Goal: Information Seeking & Learning: Learn about a topic

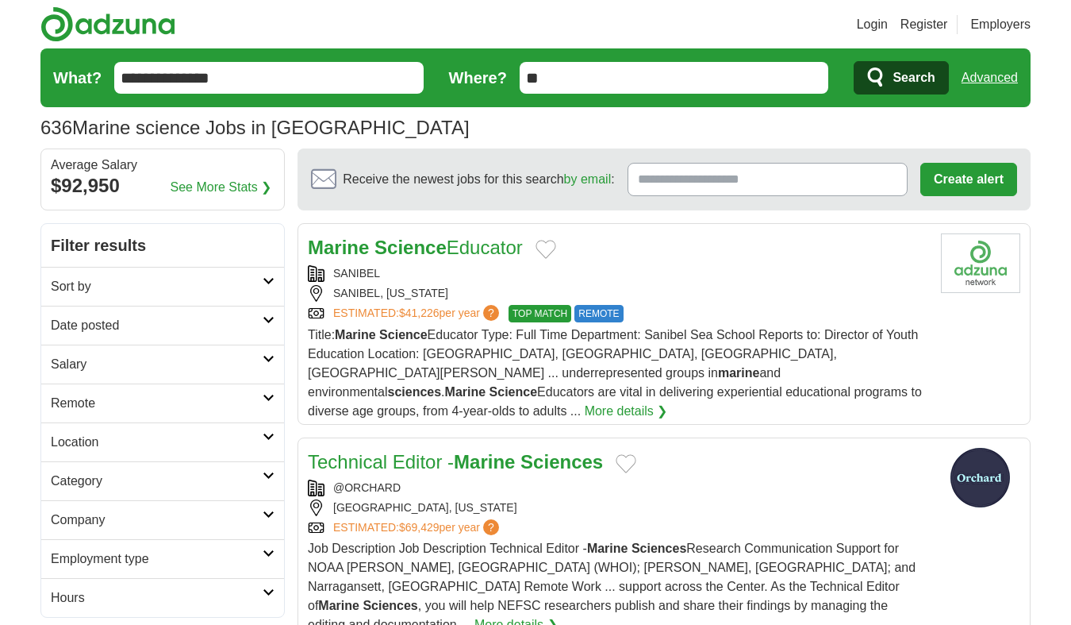
click at [121, 515] on h2 "Company" at bounding box center [157, 519] width 212 height 19
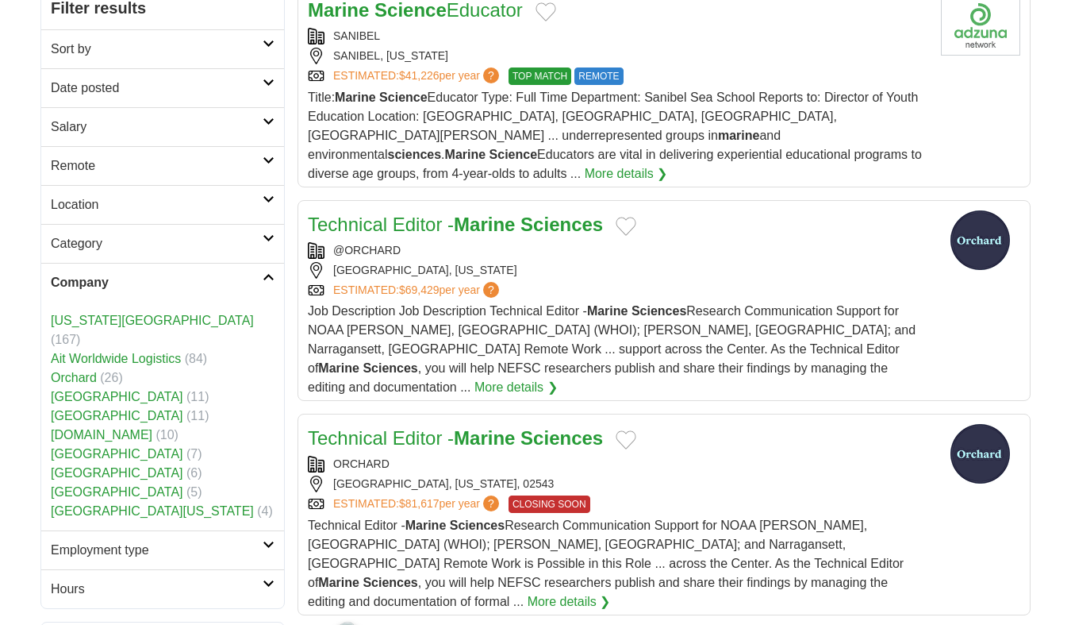
scroll to position [364, 0]
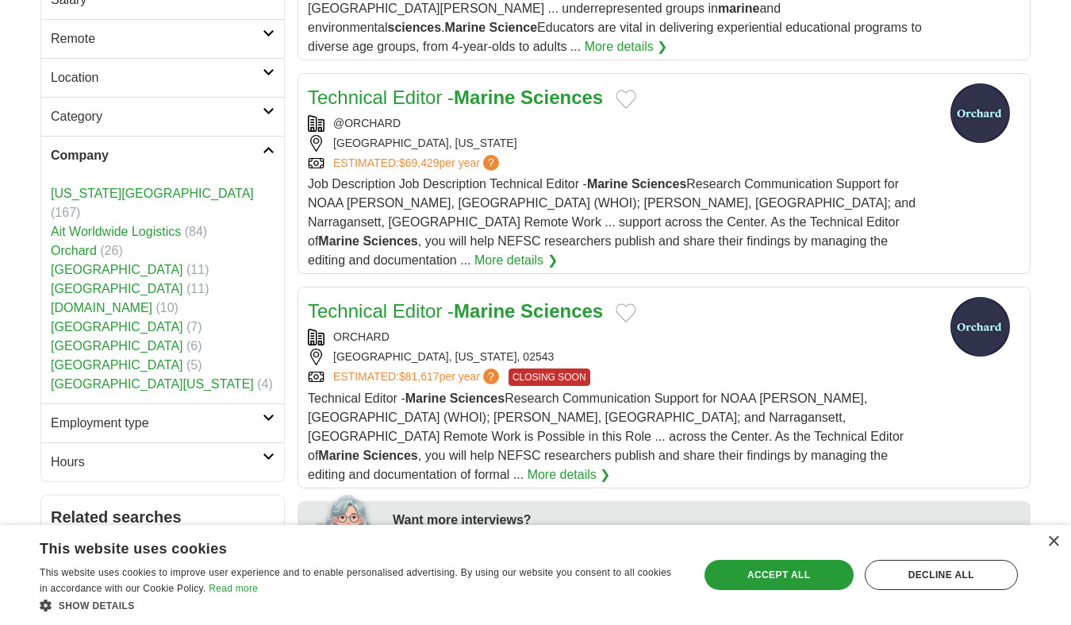
click at [83, 244] on link "Orchard" at bounding box center [74, 250] width 46 height 13
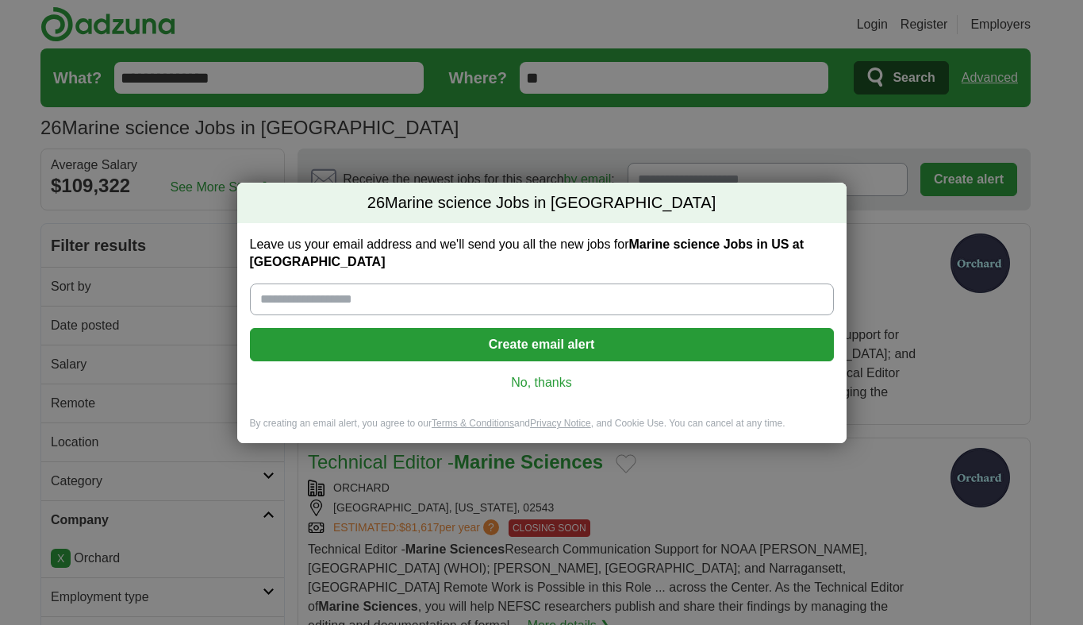
click at [540, 383] on link "No, thanks" at bounding box center [542, 382] width 559 height 17
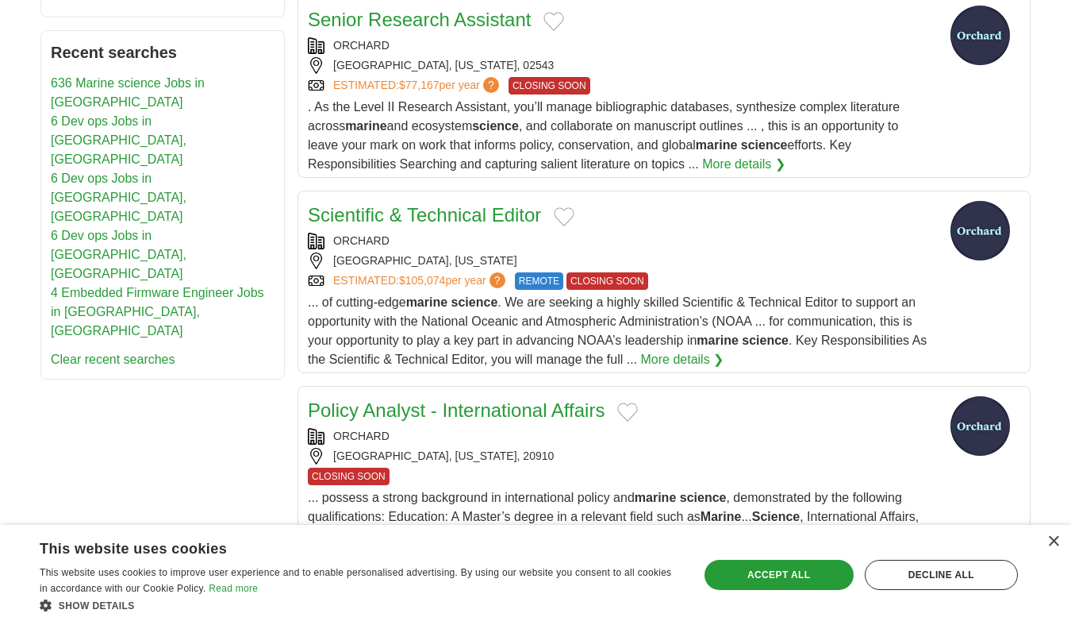
scroll to position [1106, 0]
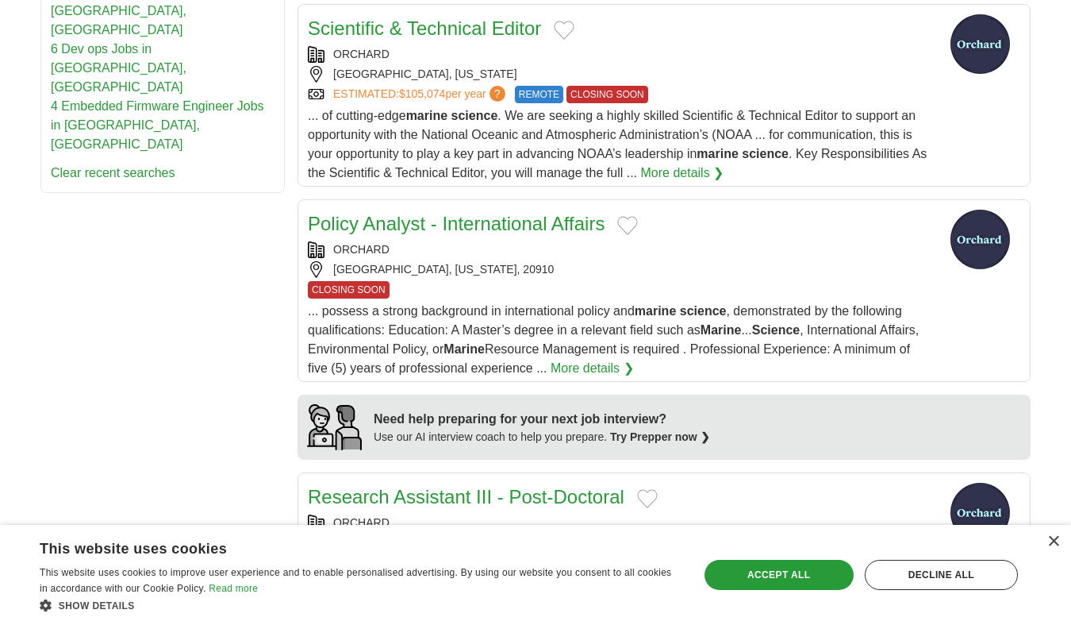
click at [601, 304] on span "... possess a strong background in international policy and marine science , de…" at bounding box center [613, 339] width 611 height 71
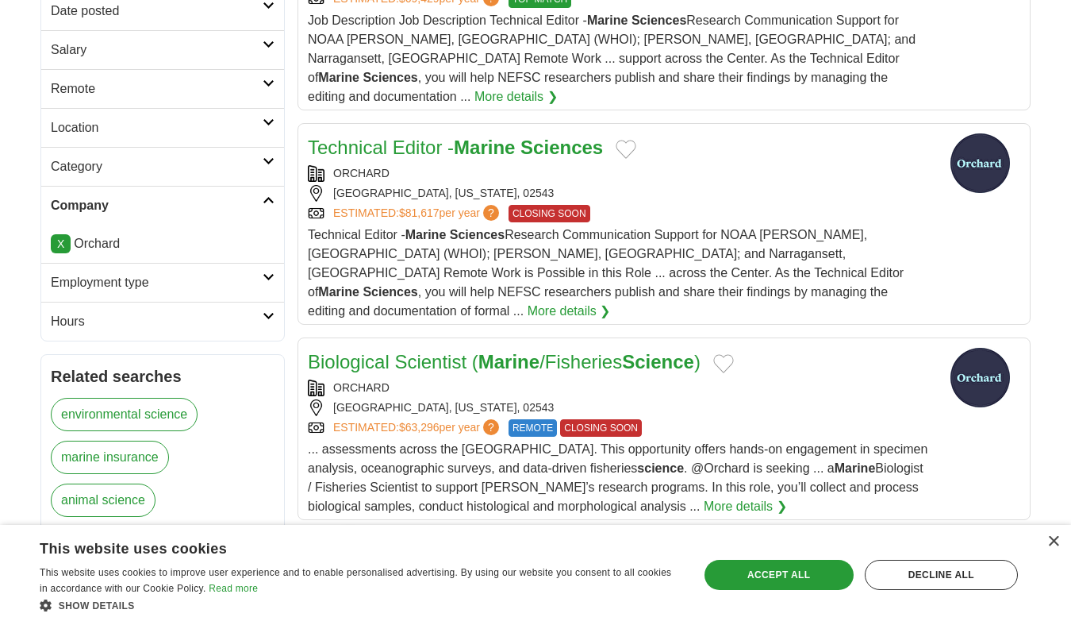
scroll to position [0, 0]
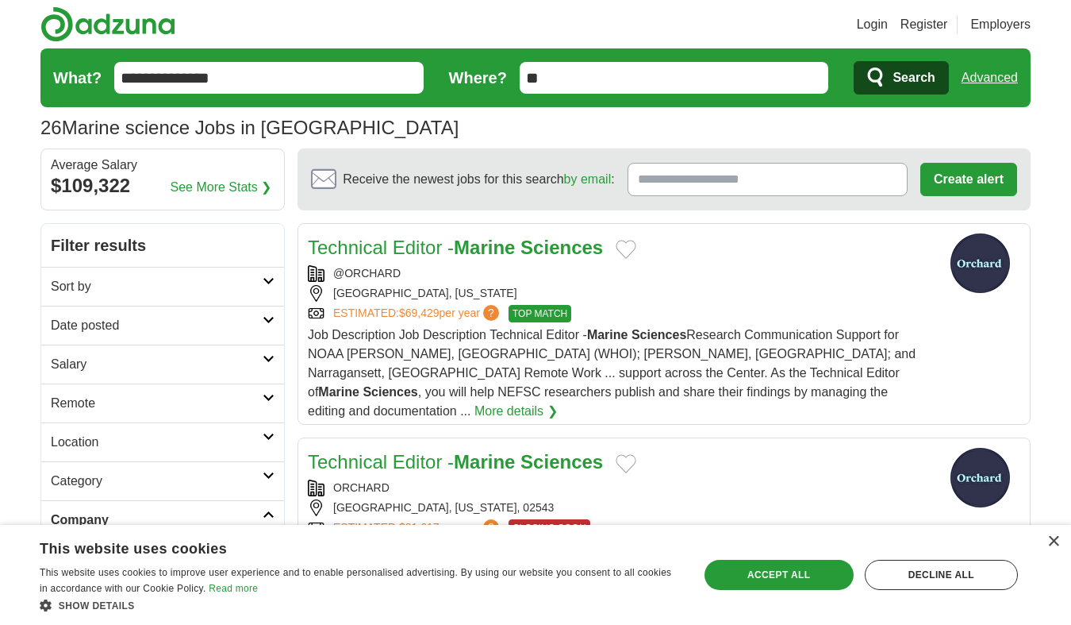
click at [325, 76] on input "**********" at bounding box center [269, 78] width 310 height 32
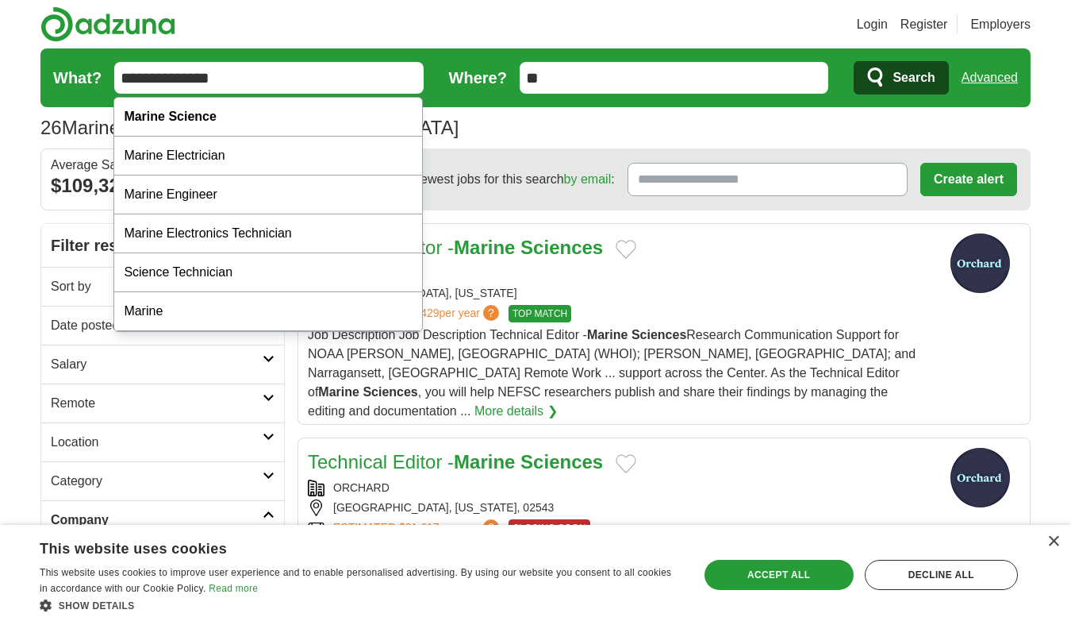
click at [325, 76] on input "**********" at bounding box center [269, 78] width 310 height 32
click at [901, 78] on button "Search" at bounding box center [901, 77] width 94 height 33
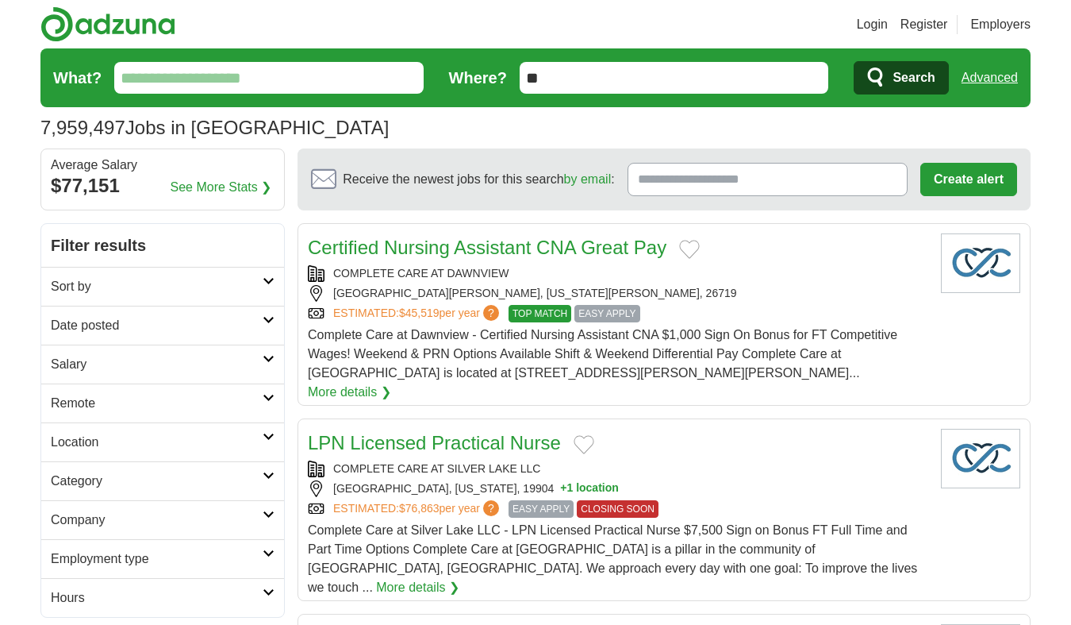
click at [144, 510] on h2 "Company" at bounding box center [157, 519] width 212 height 19
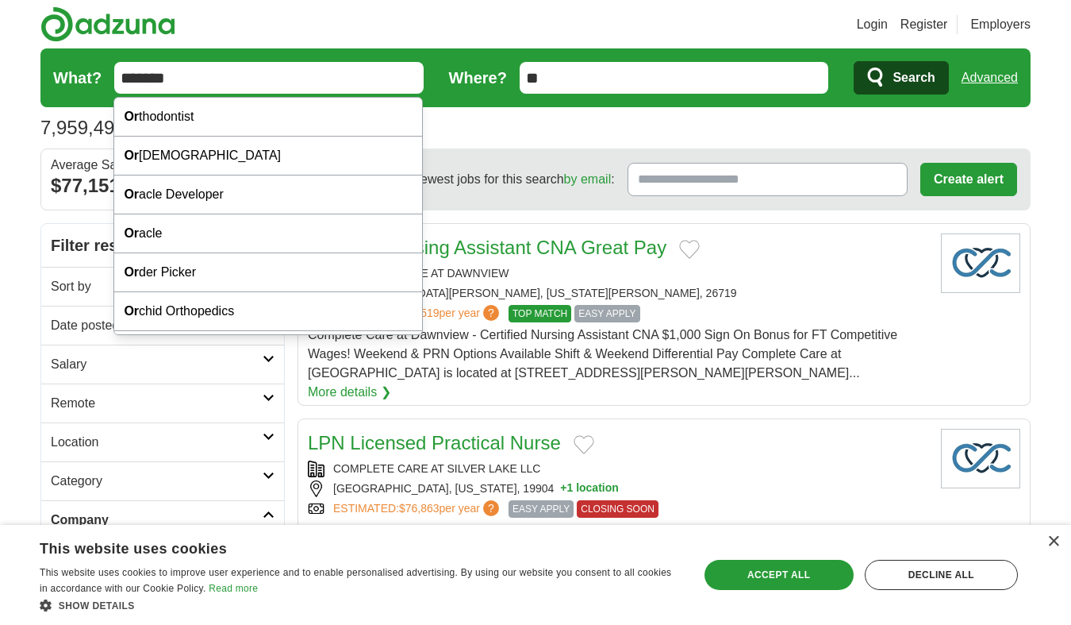
type input "*******"
click at [901, 78] on button "Search" at bounding box center [901, 77] width 94 height 33
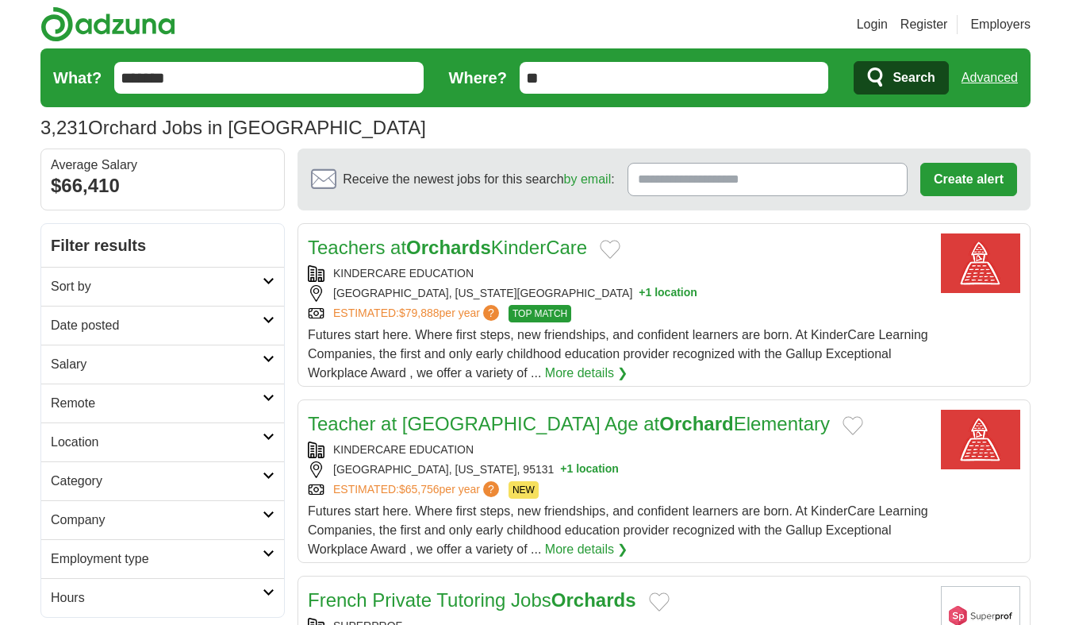
click at [197, 83] on input "*******" at bounding box center [269, 78] width 310 height 32
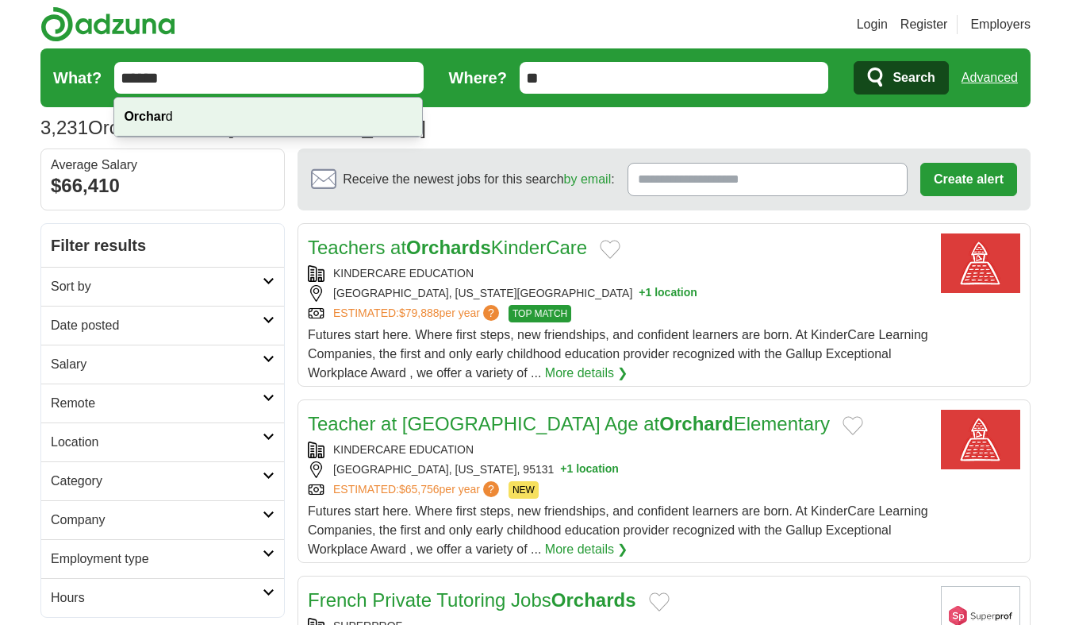
click at [193, 119] on div "Orchar d" at bounding box center [268, 117] width 308 height 39
type input "*******"
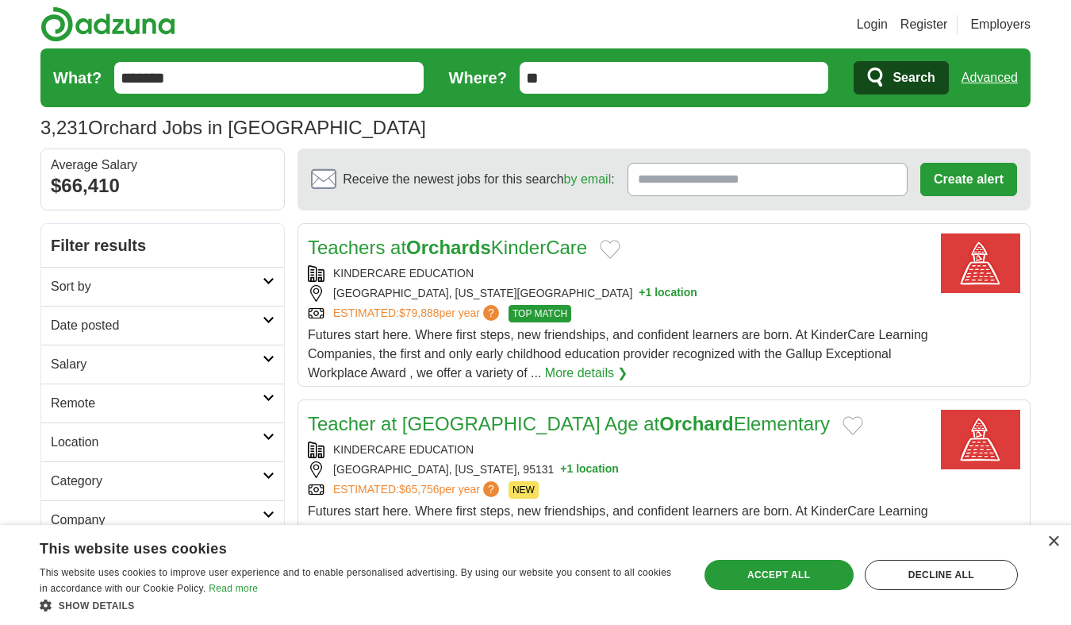
click at [906, 83] on span "Search" at bounding box center [914, 78] width 42 height 32
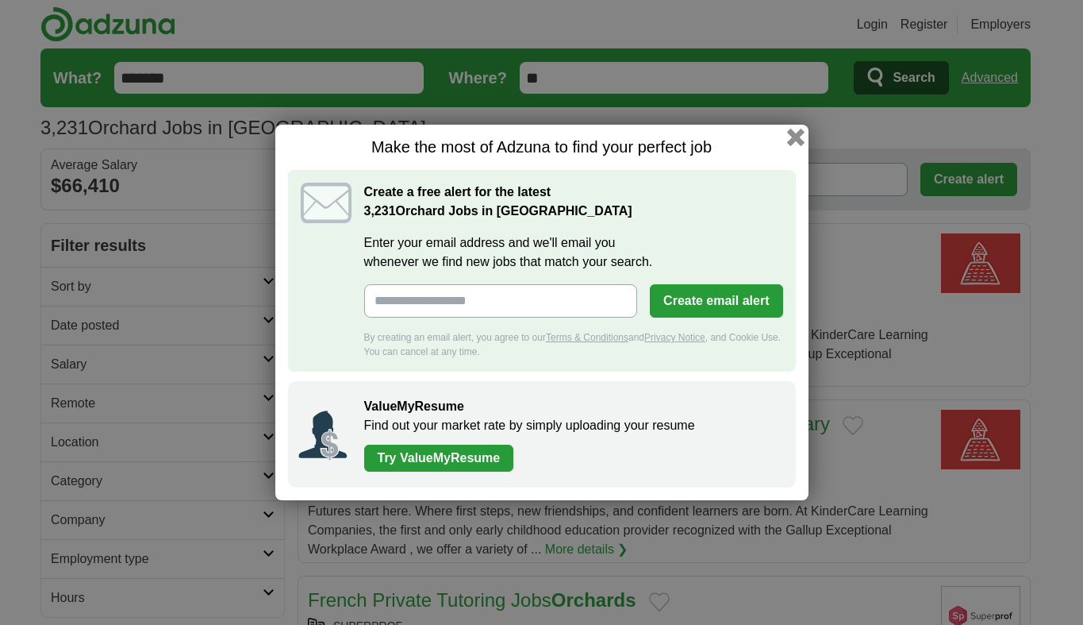
click at [798, 135] on button "button" at bounding box center [794, 137] width 17 height 17
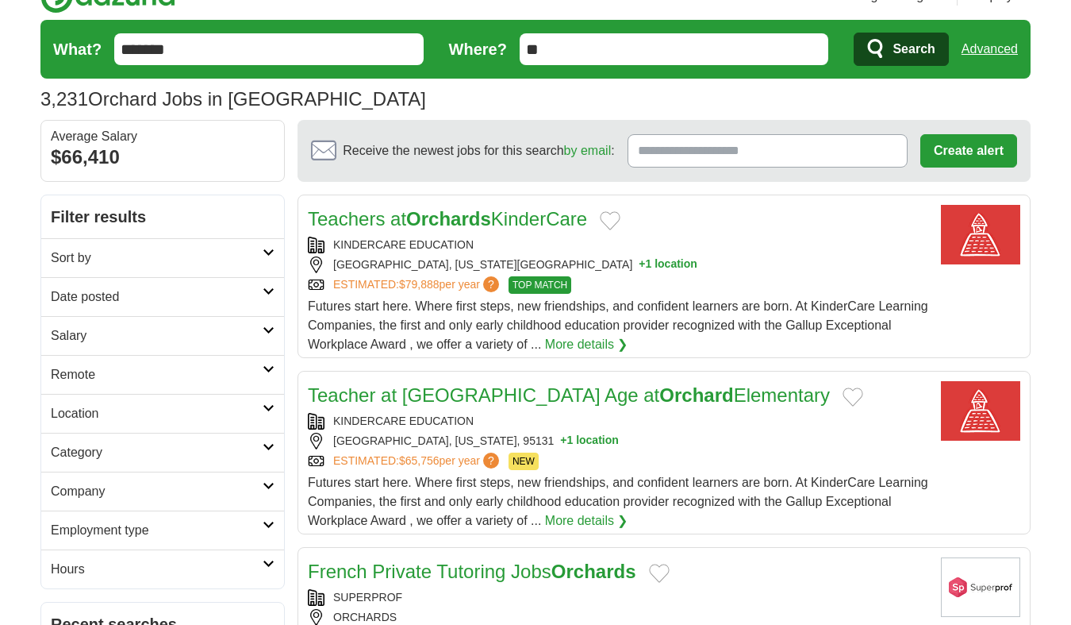
scroll to position [233, 0]
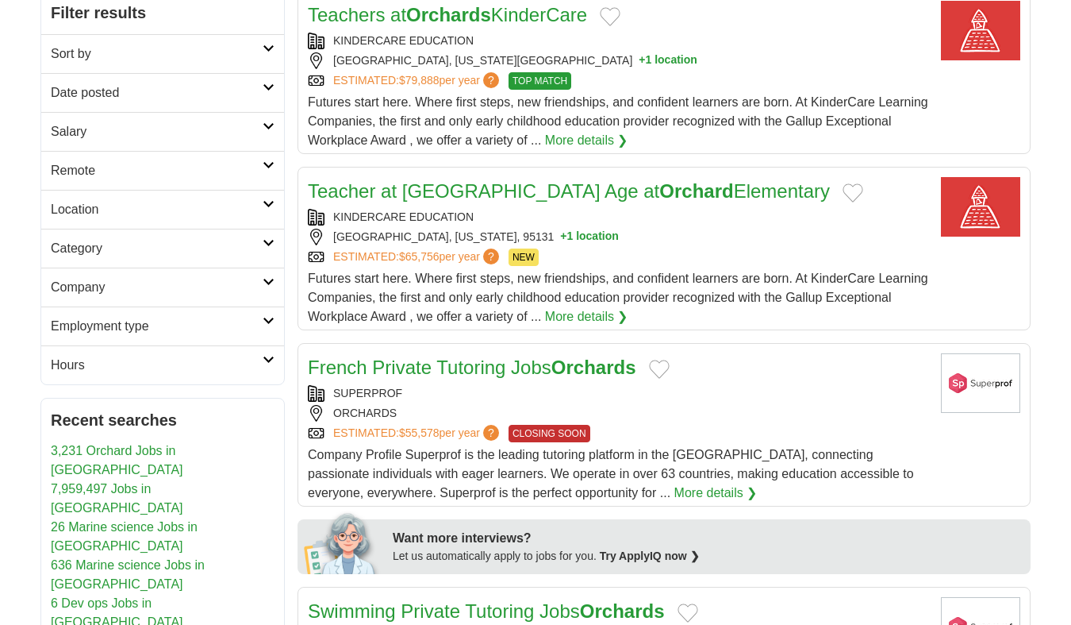
click at [230, 275] on link "Company" at bounding box center [162, 286] width 243 height 39
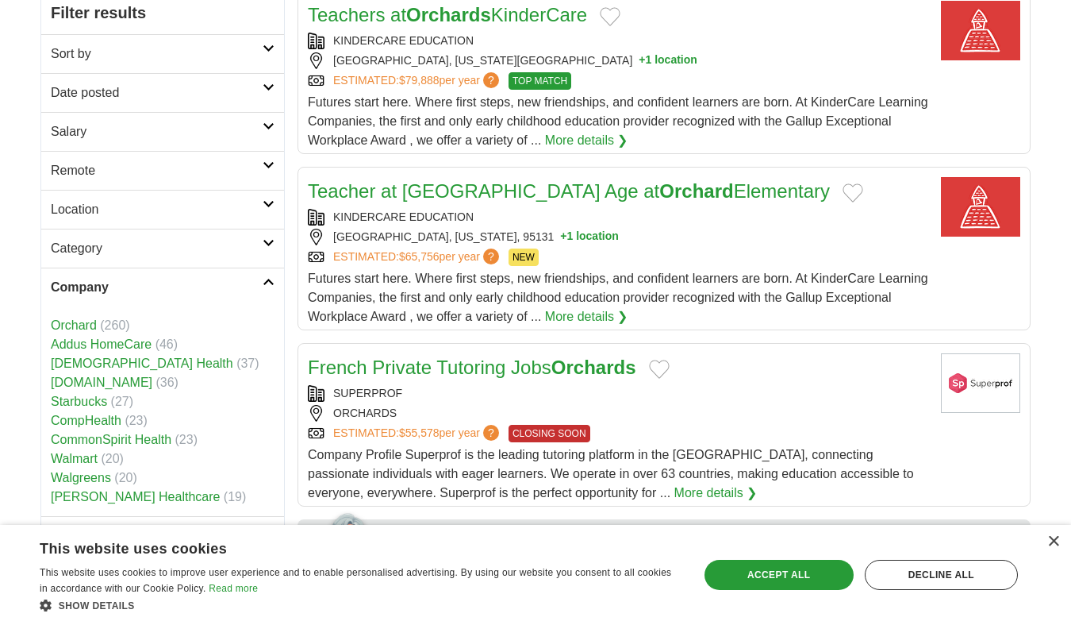
click at [90, 325] on link "Orchard" at bounding box center [74, 324] width 46 height 13
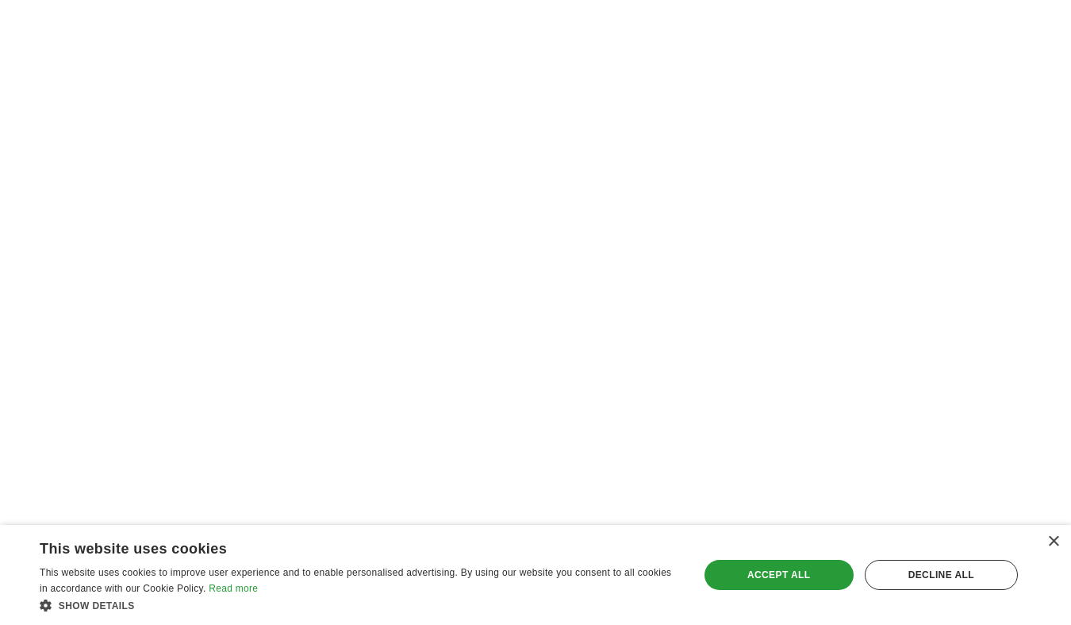
scroll to position [2791, 0]
click at [929, 577] on div "Decline all" at bounding box center [941, 575] width 153 height 30
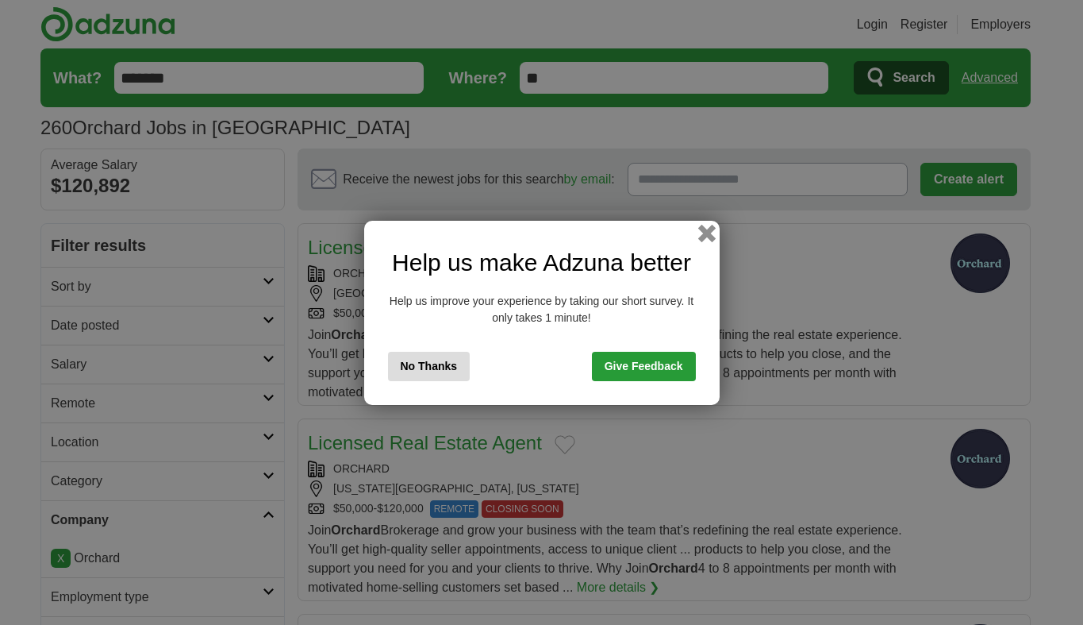
click at [706, 233] on button "button" at bounding box center [706, 232] width 17 height 17
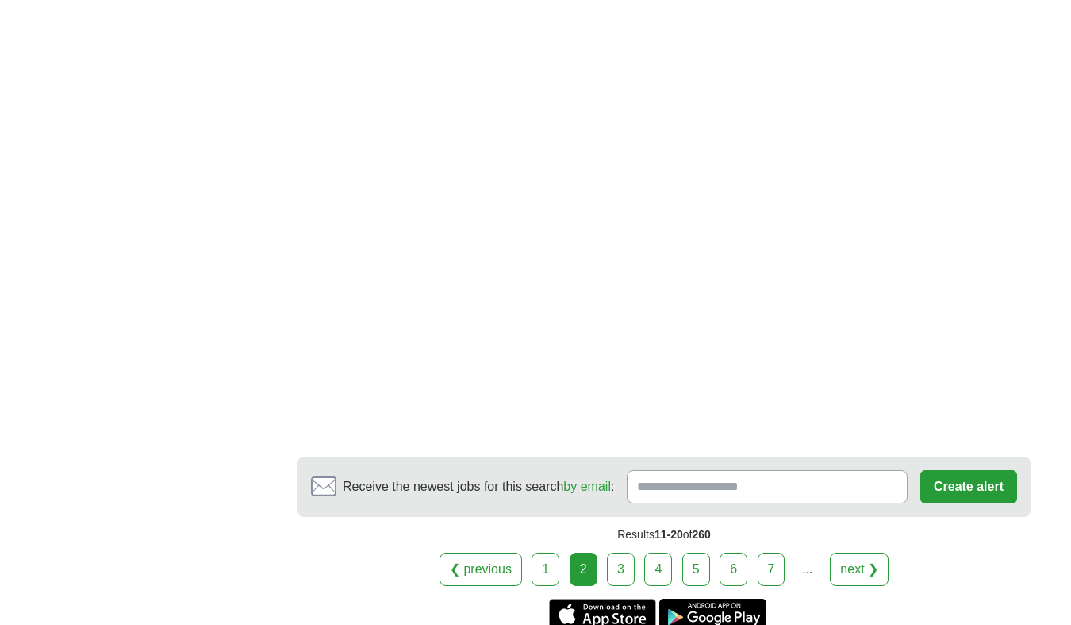
scroll to position [2874, 0]
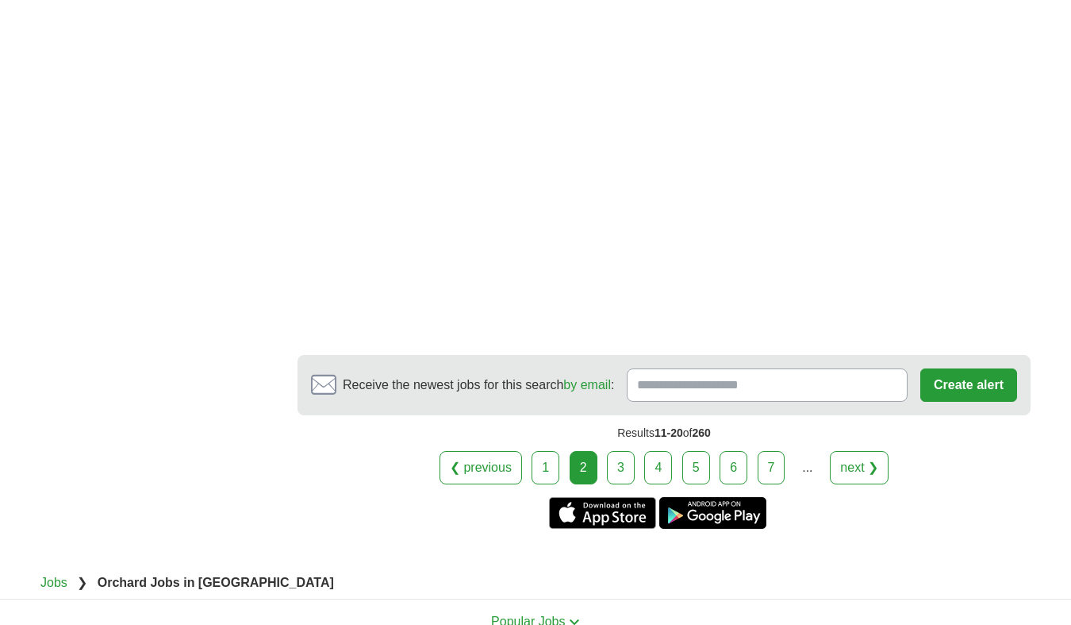
click at [622, 451] on link "3" at bounding box center [621, 467] width 28 height 33
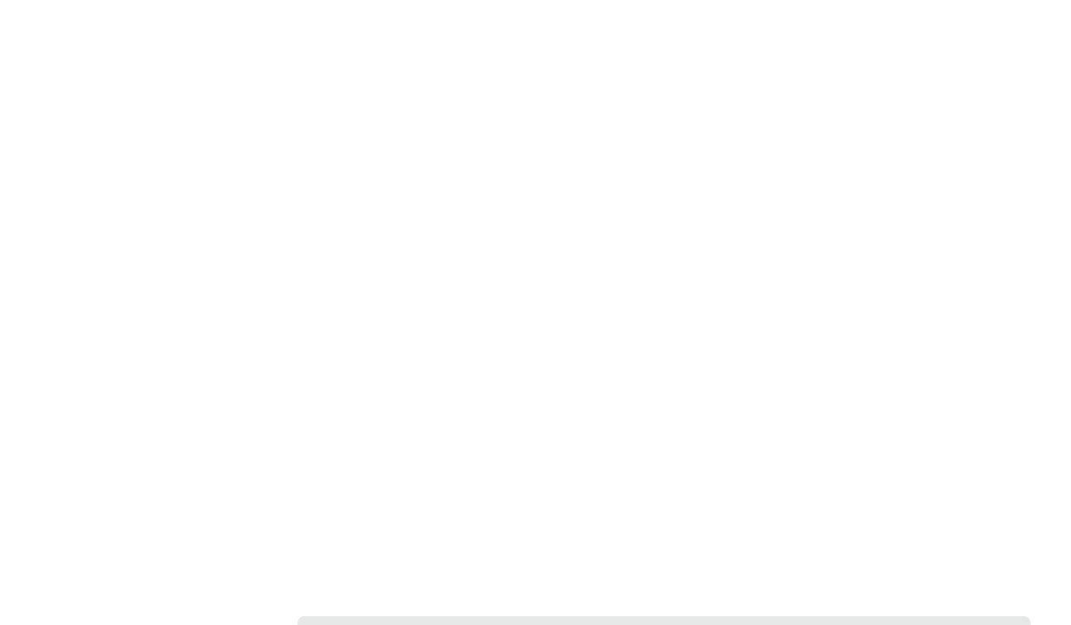
scroll to position [2720, 0]
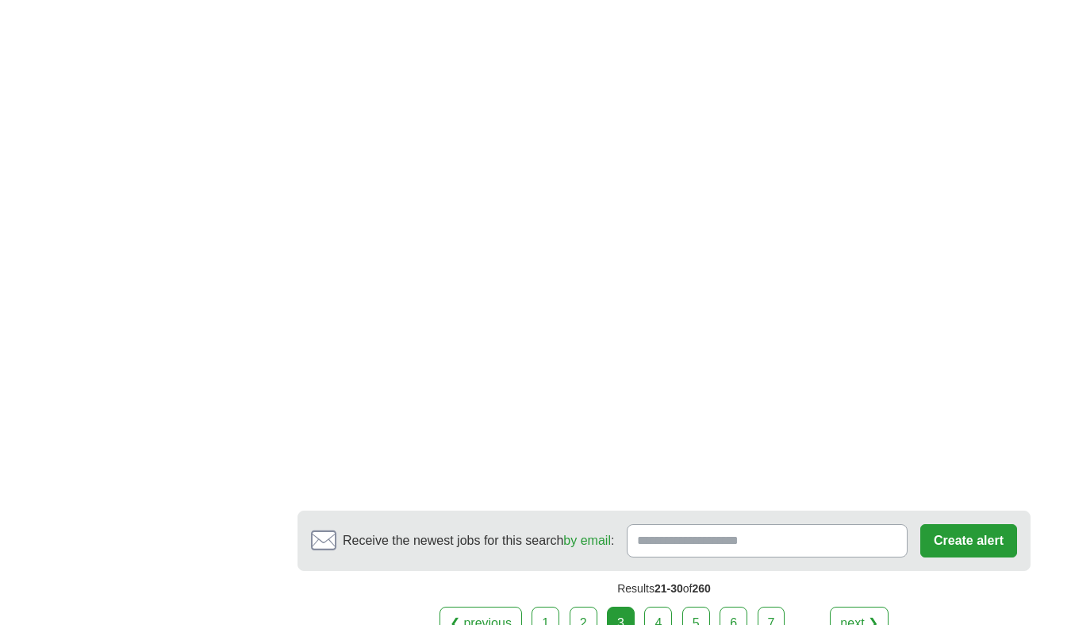
click at [654, 606] on link "4" at bounding box center [658, 622] width 28 height 33
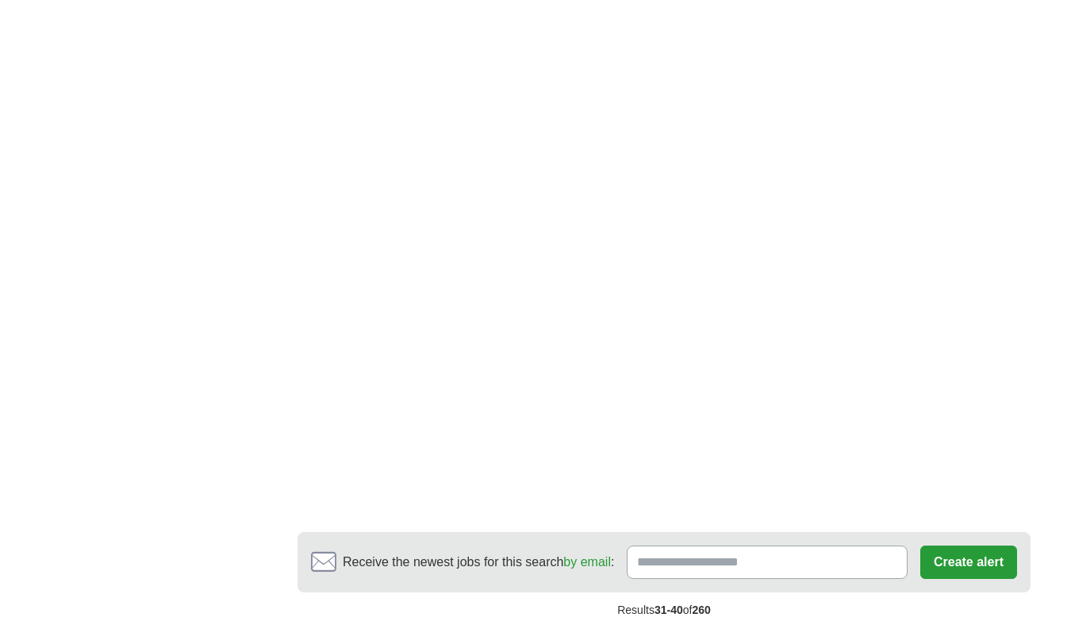
scroll to position [2357, 0]
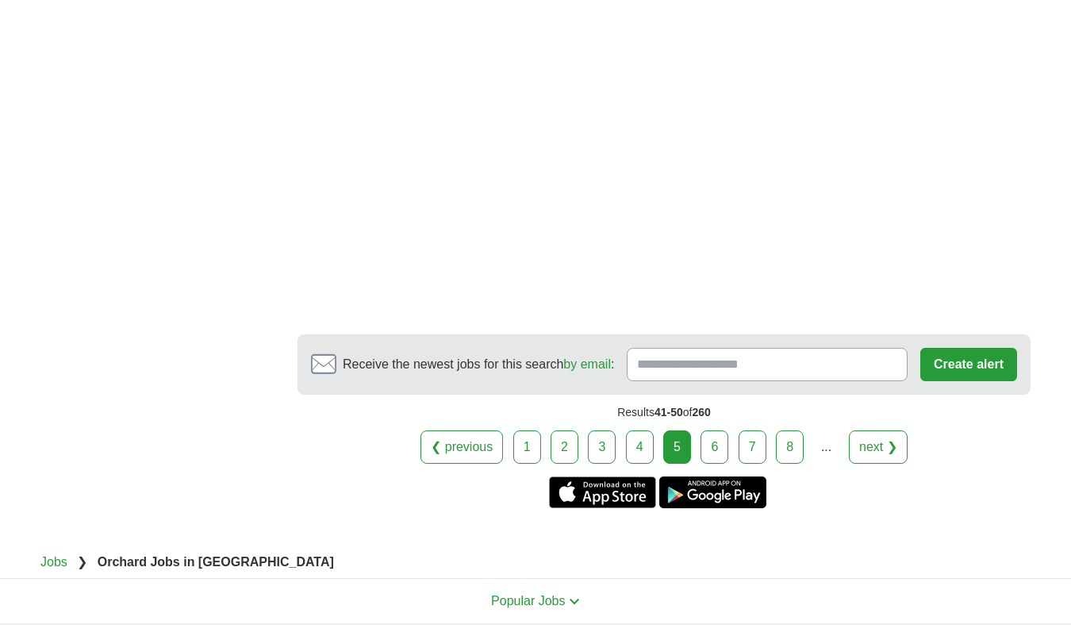
scroll to position [3078, 0]
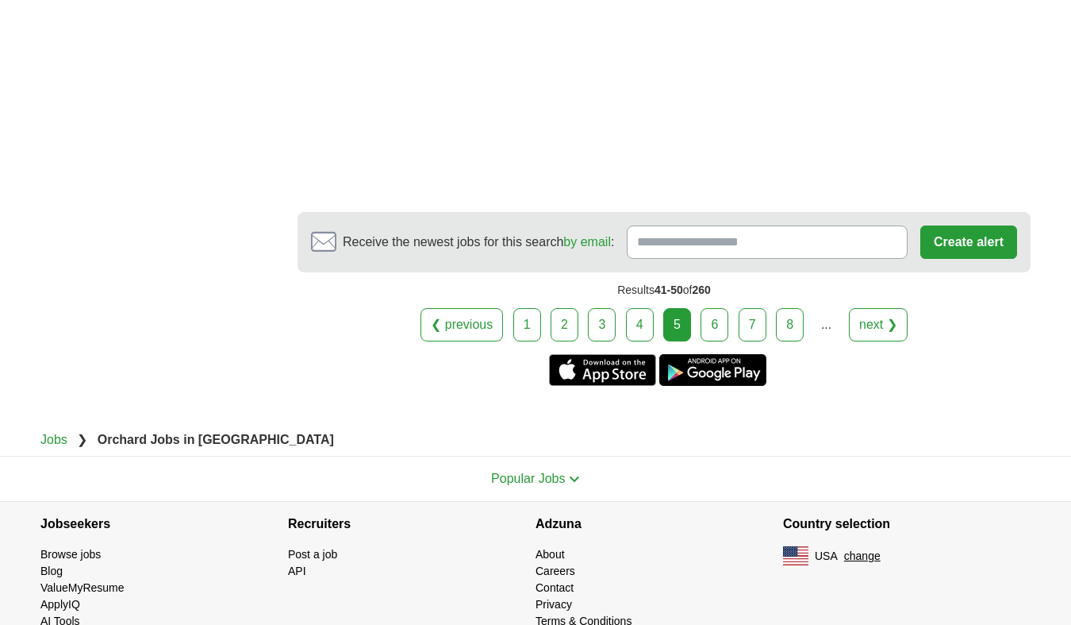
click at [710, 308] on link "6" at bounding box center [715, 324] width 28 height 33
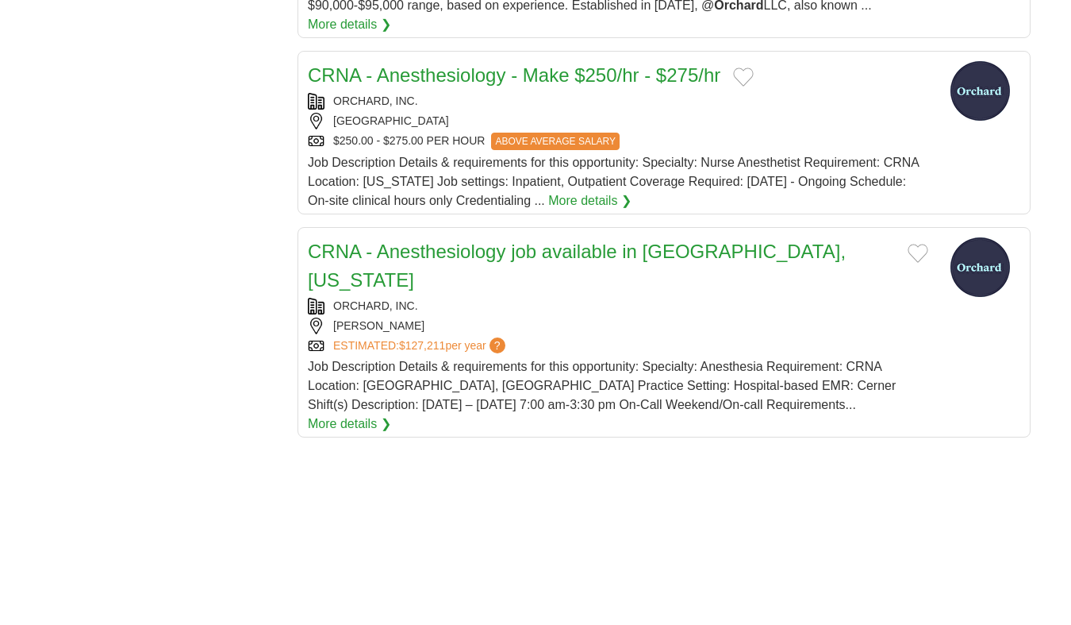
scroll to position [2168, 0]
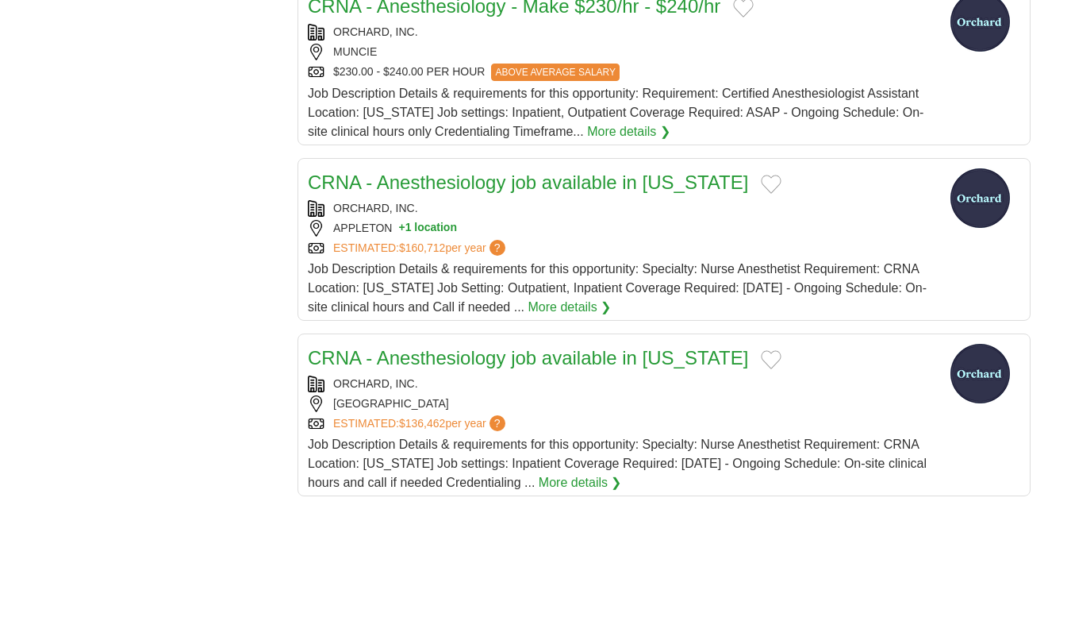
scroll to position [2232, 0]
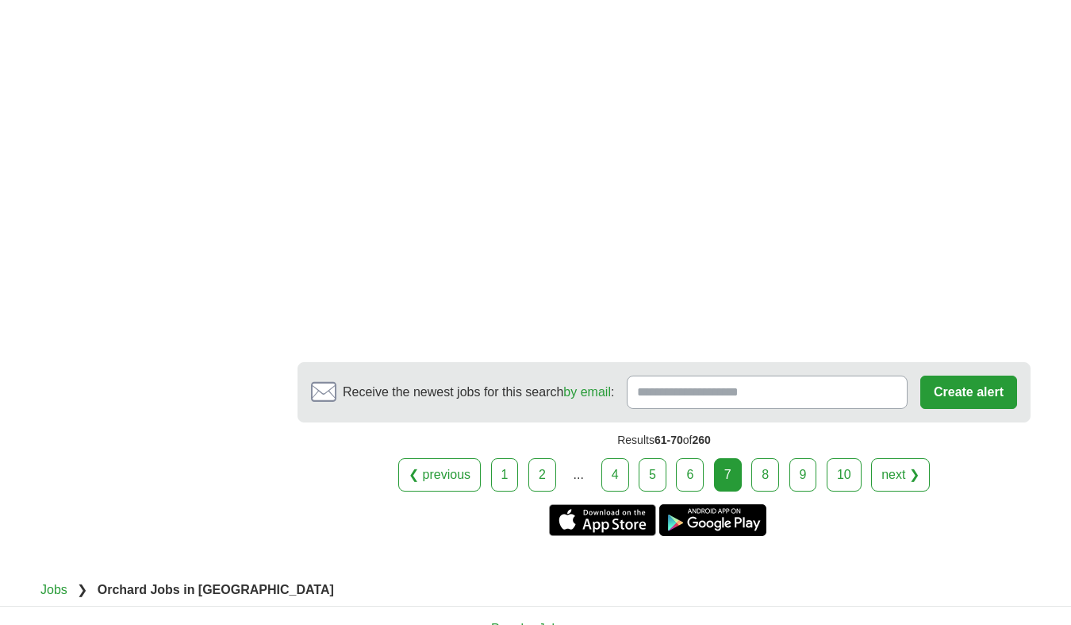
click at [760, 458] on link "8" at bounding box center [766, 474] width 28 height 33
